Goal: Task Accomplishment & Management: Use online tool/utility

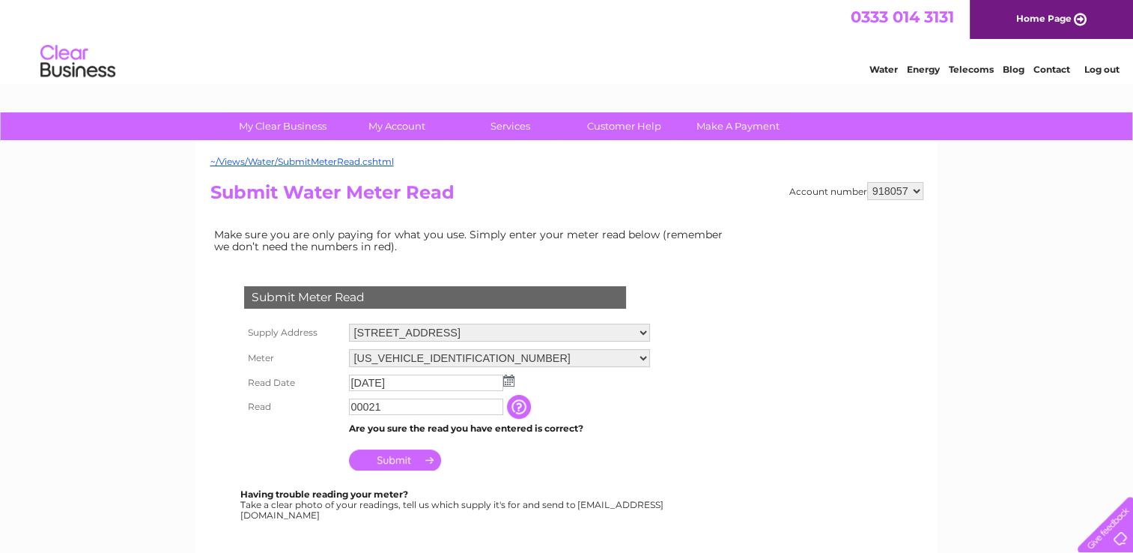
click at [398, 459] on input "Submit" at bounding box center [395, 459] width 92 height 21
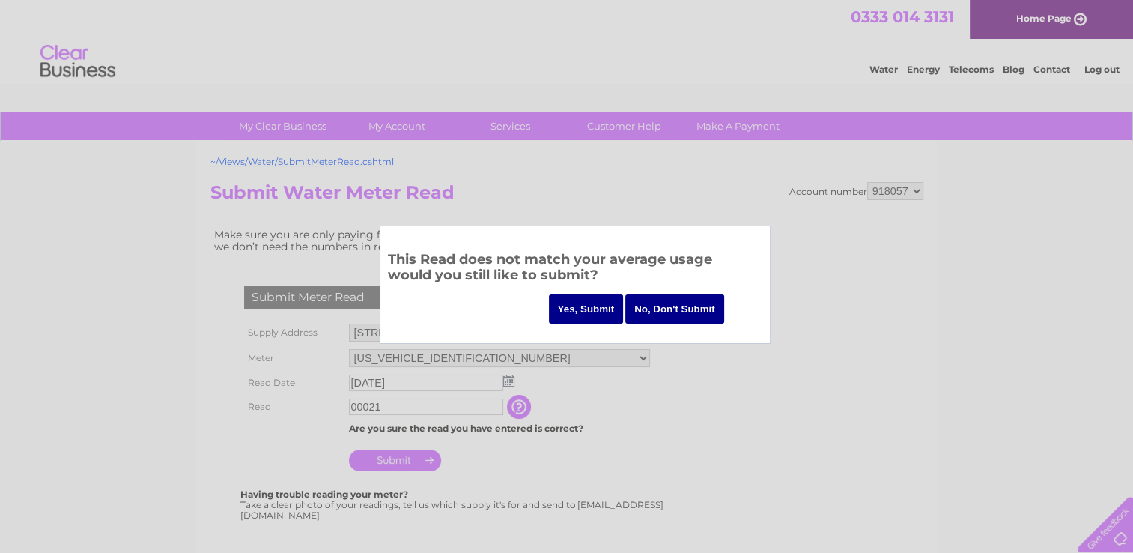
click at [672, 308] on input "No, Don't Submit" at bounding box center [674, 308] width 99 height 29
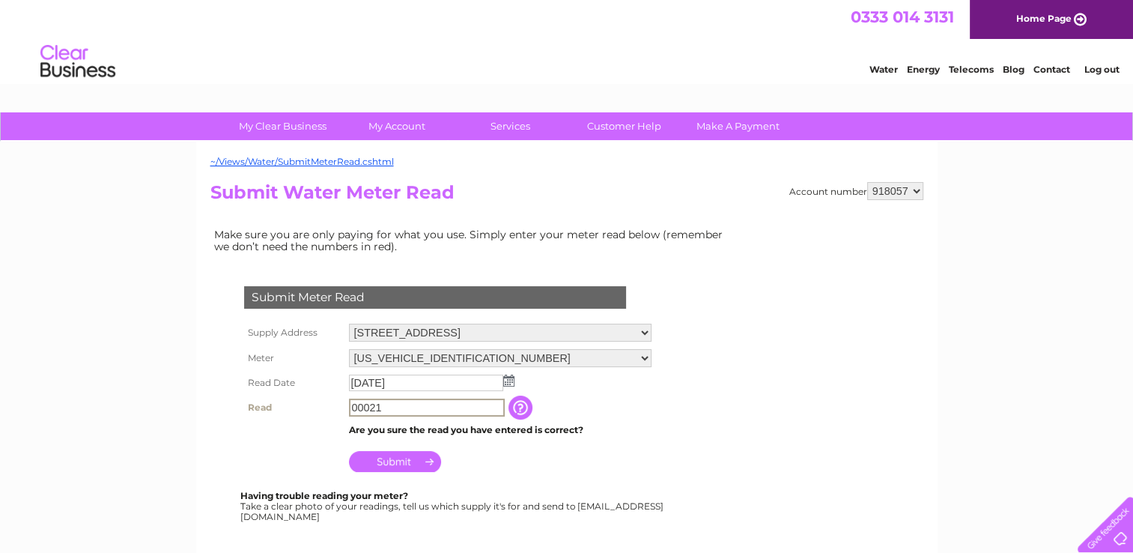
click at [370, 403] on input "00021" at bounding box center [427, 407] width 156 height 18
click at [384, 461] on input "Submit" at bounding box center [395, 459] width 92 height 21
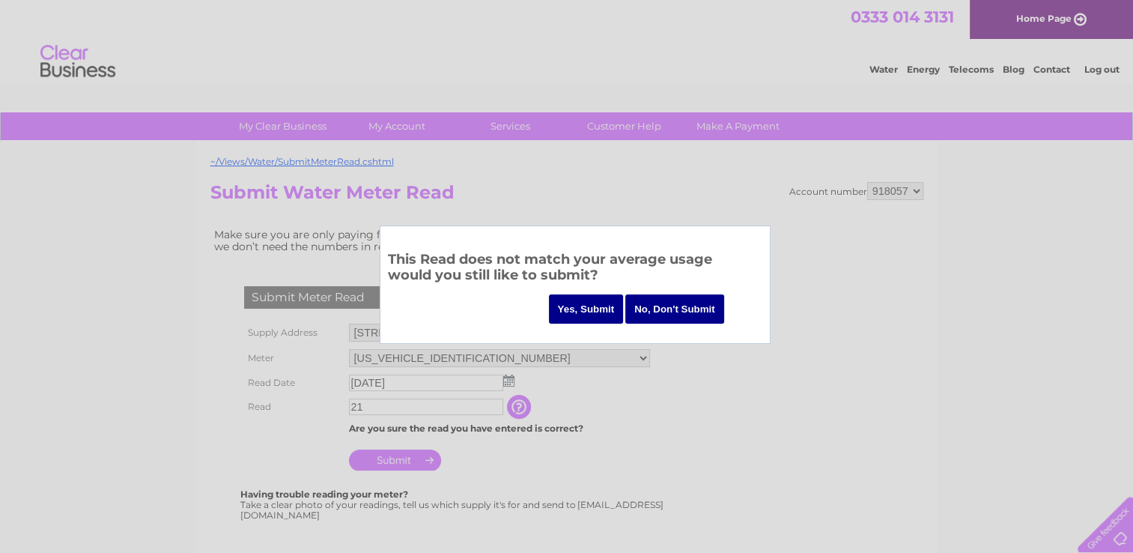
click at [659, 294] on input "No, Don't Submit" at bounding box center [674, 308] width 99 height 29
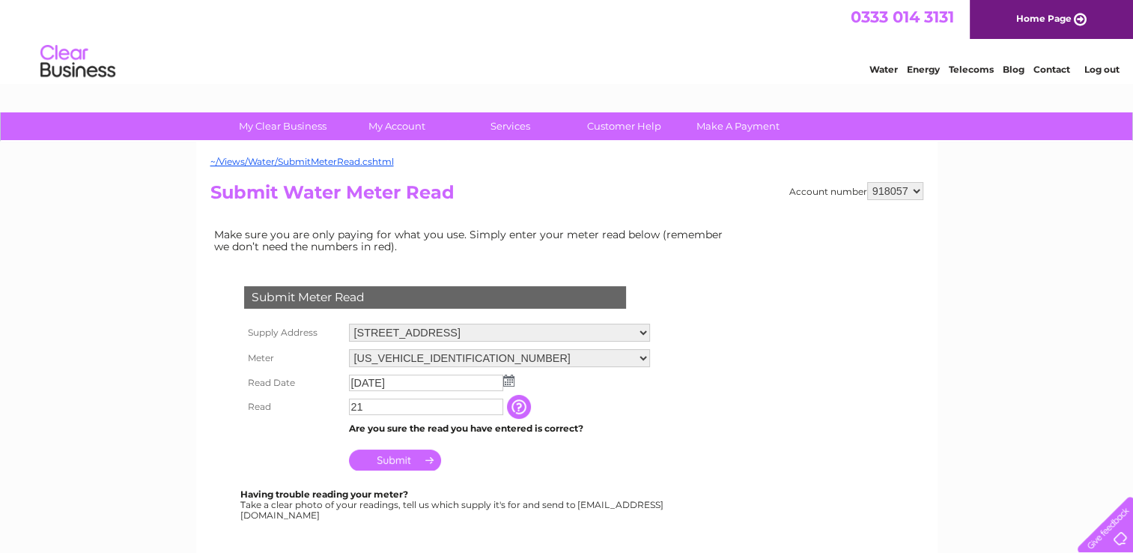
click at [383, 407] on input "21" at bounding box center [426, 406] width 154 height 16
type input "21"
click at [410, 464] on input "Submit" at bounding box center [395, 459] width 92 height 21
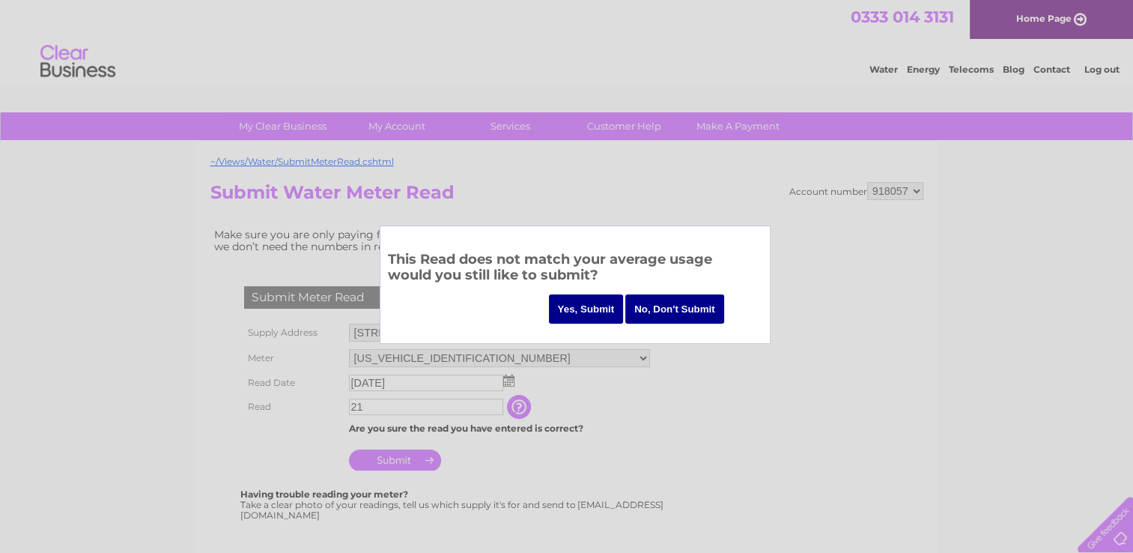
click at [580, 312] on input "Yes, Submit" at bounding box center [586, 308] width 75 height 29
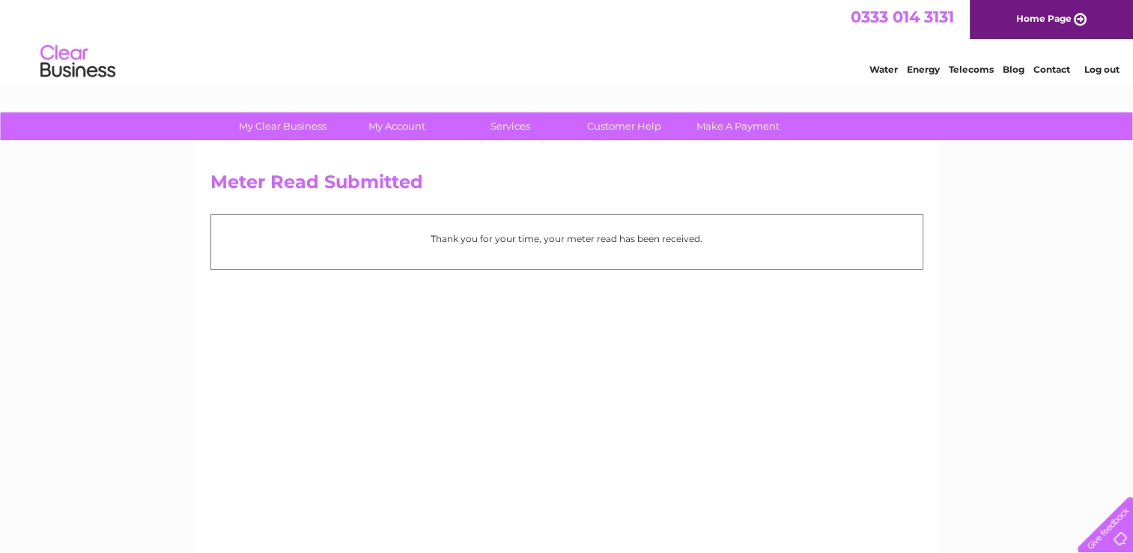
click at [1109, 70] on link "Log out" at bounding box center [1100, 69] width 35 height 11
